Goal: Task Accomplishment & Management: Complete application form

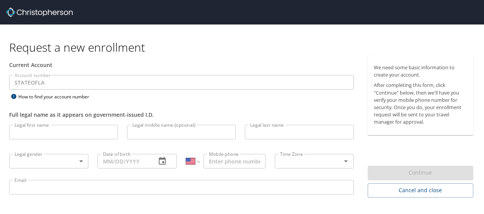
select select "US"
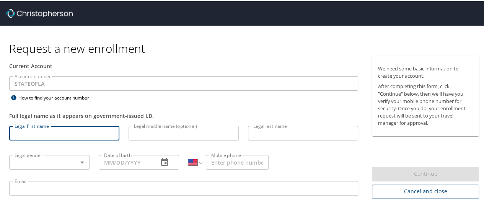
click at [93, 139] on input "Legal first name" at bounding box center [64, 132] width 110 height 15
type input "Milka"
type input "[PERSON_NAME]"
select select "RS"
type input "064 1225514"
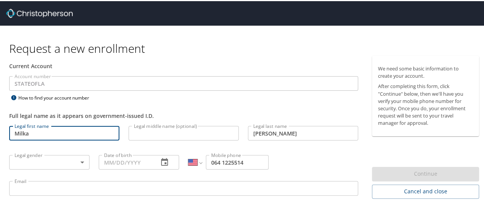
type input "[EMAIL_ADDRESS][DOMAIN_NAME]"
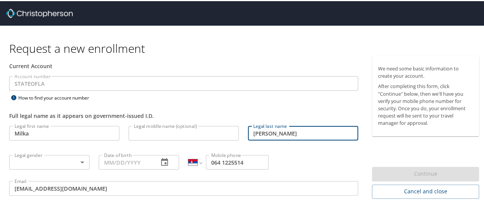
click at [281, 139] on input "[PERSON_NAME]" at bounding box center [303, 132] width 110 height 15
type input "Perovic"
click at [216, 168] on input "064 1225514" at bounding box center [237, 161] width 63 height 15
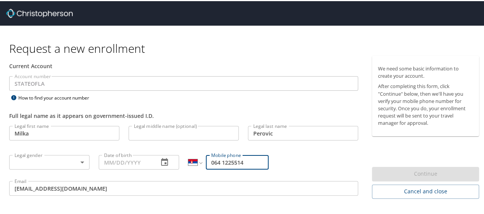
click at [69, 192] on input "[EMAIL_ADDRESS][DOMAIN_NAME]" at bounding box center [183, 187] width 349 height 15
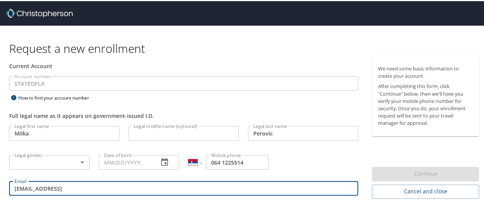
type input "[EMAIL_ADDRESS][DOMAIN_NAME]"
click at [39, 135] on input "Milka" at bounding box center [64, 132] width 110 height 15
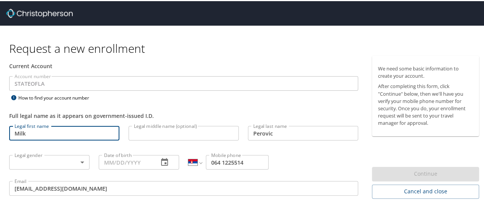
type input "Milka"
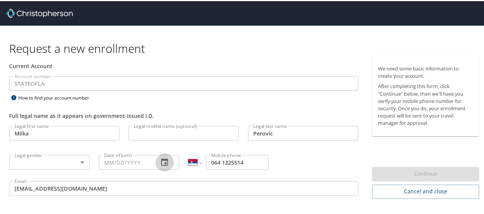
click at [167, 166] on icon "button" at bounding box center [164, 161] width 9 height 9
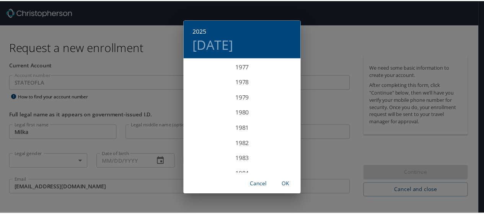
scroll to position [1064, 0]
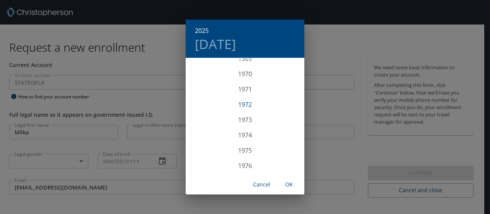
click at [247, 103] on div "1972" at bounding box center [245, 104] width 119 height 15
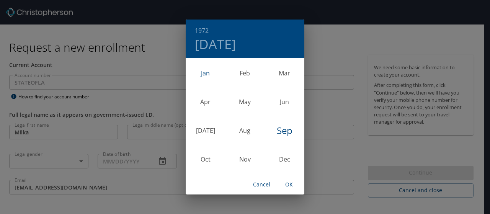
click at [203, 70] on div "Jan" at bounding box center [205, 73] width 39 height 29
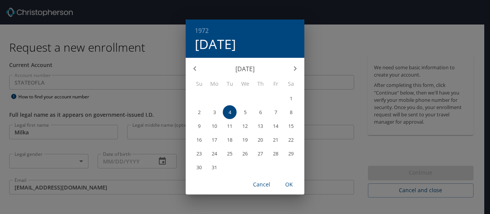
click at [247, 112] on span "5" at bounding box center [245, 112] width 14 height 5
click at [289, 186] on span "OK" at bounding box center [289, 185] width 18 height 10
type input "[DATE]"
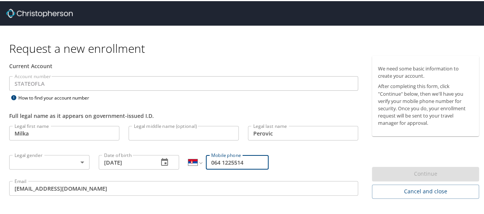
click at [260, 168] on input "064 1225514" at bounding box center [237, 161] width 63 height 15
drag, startPoint x: 260, startPoint y: 169, endPoint x: 214, endPoint y: 180, distance: 46.8
click at [214, 175] on div "International [GEOGRAPHIC_DATA] [GEOGRAPHIC_DATA] [GEOGRAPHIC_DATA] [GEOGRAPHIC…" at bounding box center [229, 160] width 90 height 29
type input "3183448697"
click at [214, 175] on div "International [GEOGRAPHIC_DATA] [GEOGRAPHIC_DATA] [GEOGRAPHIC_DATA] [GEOGRAPHIC…" at bounding box center [229, 160] width 90 height 29
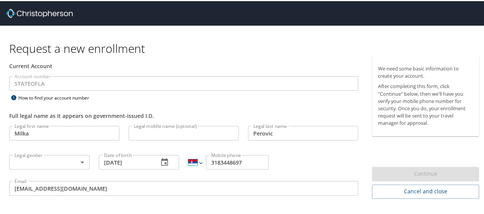
click at [201, 163] on select "International [GEOGRAPHIC_DATA] [GEOGRAPHIC_DATA] [GEOGRAPHIC_DATA] [GEOGRAPHIC…" at bounding box center [194, 161] width 13 height 15
click at [199, 168] on select "International [GEOGRAPHIC_DATA] [GEOGRAPHIC_DATA] [GEOGRAPHIC_DATA] [GEOGRAPHIC…" at bounding box center [194, 161] width 13 height 15
select select "US"
click at [188, 158] on select "International [GEOGRAPHIC_DATA] [GEOGRAPHIC_DATA] [GEOGRAPHIC_DATA] [GEOGRAPHIC…" at bounding box center [194, 161] width 13 height 15
type input "[PHONE_NUMBER]"
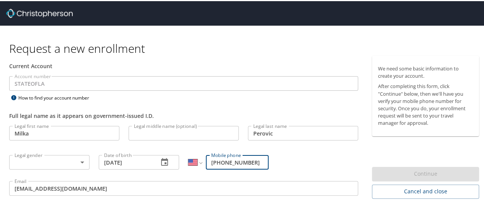
click at [283, 146] on div "Legal last name [PERSON_NAME] Legal last name" at bounding box center [303, 133] width 119 height 26
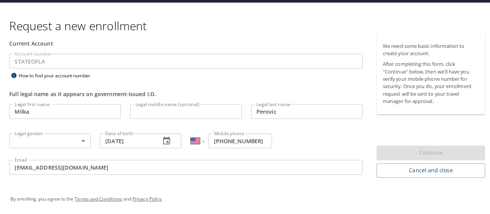
scroll to position [55, 0]
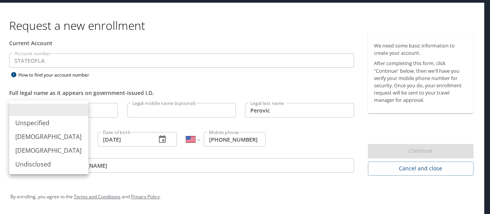
click at [77, 114] on body "Request a new enrollment Current Account Account number STATEOFLA Account numbe…" at bounding box center [245, 85] width 490 height 214
click at [36, 157] on li "[DEMOGRAPHIC_DATA]" at bounding box center [48, 151] width 79 height 14
type input "[DEMOGRAPHIC_DATA]"
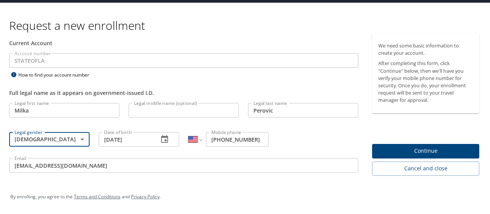
scroll to position [46, 0]
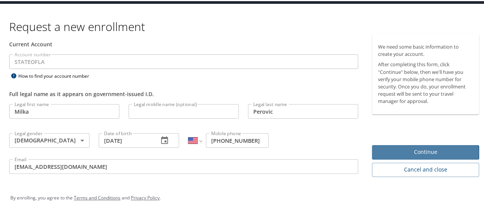
click at [389, 156] on span "Continue" at bounding box center [425, 151] width 95 height 10
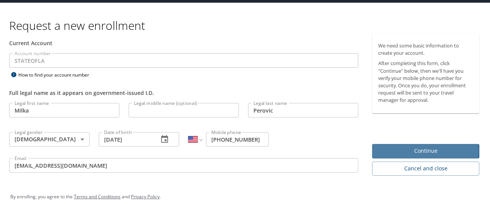
scroll to position [0, 0]
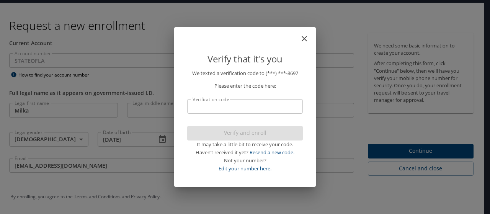
click at [237, 106] on input "Verification code" at bounding box center [245, 106] width 116 height 15
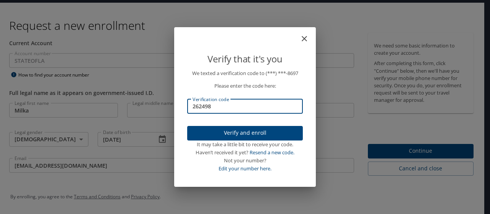
type input "262498"
click at [399, 162] on div "Verify that it's you We texted a verification code to (***) ***- 8697 Please en…" at bounding box center [245, 107] width 490 height 214
click at [255, 134] on div "Verify and enroll It may take a little bit to receive your code. Haven’t receiv…" at bounding box center [245, 149] width 116 height 47
click at [285, 125] on p "We texted a verification code to (***) ***- 8697 Please enter the code here: Ve…" at bounding box center [245, 120] width 116 height 103
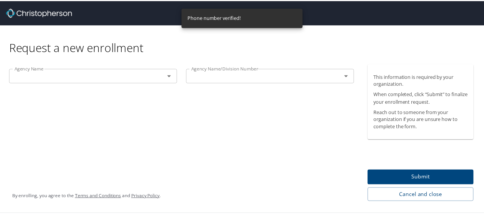
scroll to position [15, 0]
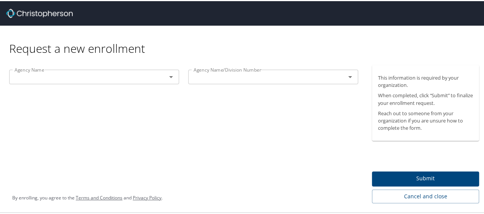
click at [174, 70] on button "Open" at bounding box center [171, 75] width 11 height 11
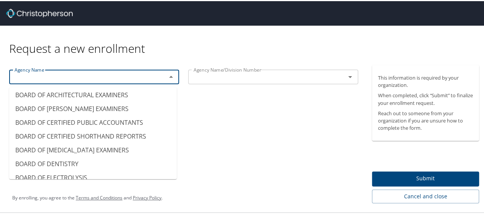
scroll to position [115, 0]
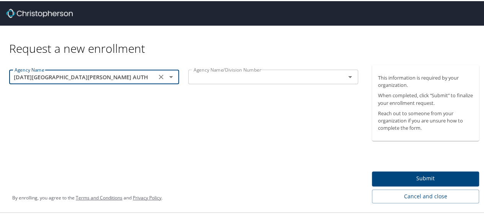
click at [169, 75] on icon "Open" at bounding box center [171, 76] width 4 height 2
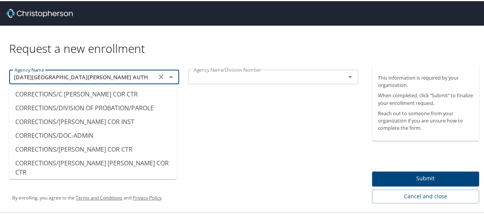
scroll to position [803, 0]
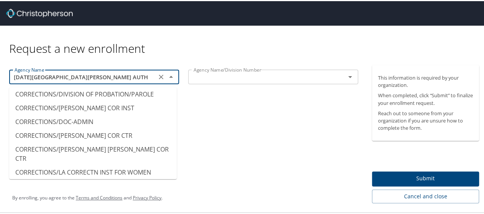
type input "BOARD OF WHOLESALE DRUG DISTRIBUTR"
click at [300, 97] on div "Agency Name BOARD OF WHOLESALE DRUG DISTRIBUTR Agency Name Agency Name/Division…" at bounding box center [184, 133] width 368 height 138
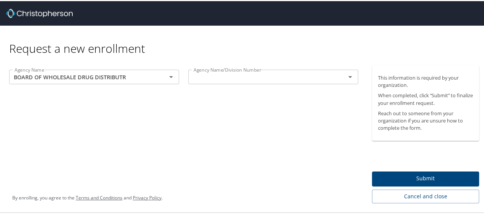
scroll to position [24, 0]
click at [346, 71] on icon "Open" at bounding box center [350, 75] width 9 height 9
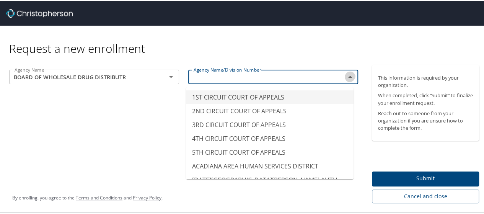
click at [347, 71] on icon "Close" at bounding box center [350, 75] width 9 height 9
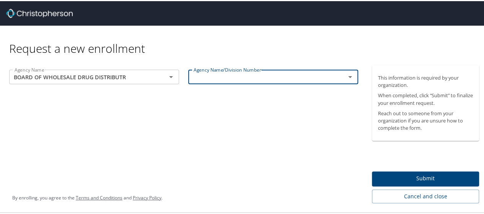
click at [348, 75] on icon "Open" at bounding box center [350, 76] width 4 height 2
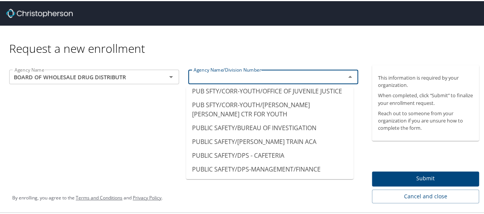
scroll to position [5117, 0]
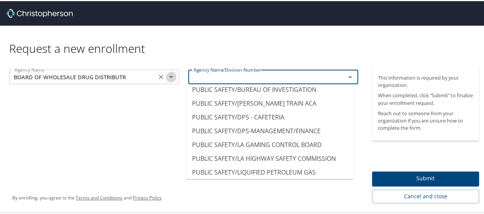
click at [167, 71] on icon "Open" at bounding box center [171, 75] width 9 height 9
type input "LSUMC/[PERSON_NAME] MEDICAL CNTR"
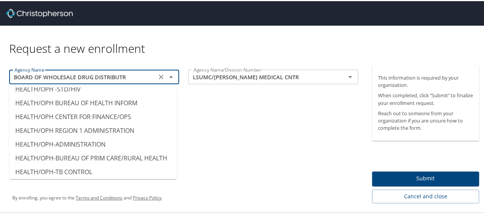
scroll to position [3087, 0]
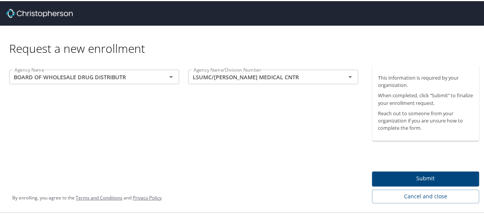
type input "HEALTH/OAD - REGION 6"
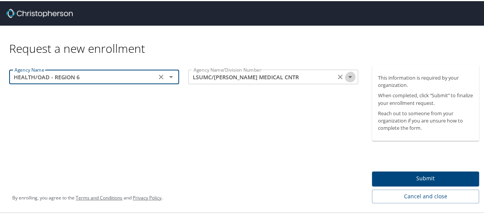
click at [346, 71] on icon "Open" at bounding box center [350, 75] width 9 height 9
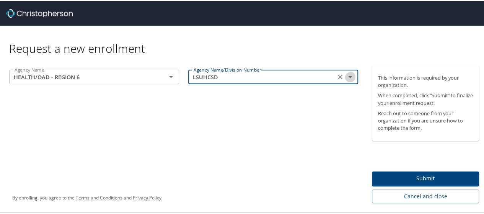
click at [346, 71] on icon "Open" at bounding box center [350, 75] width 9 height 9
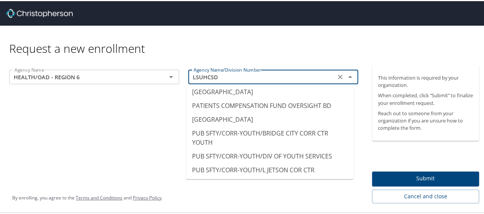
scroll to position [4968, 0]
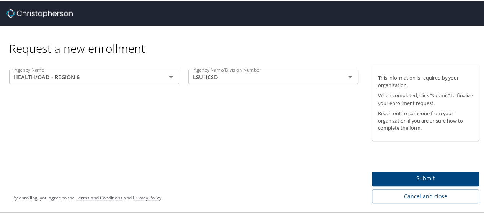
type input "LSU HSC NO VC ADM FINANCE-CBA"
